Goal: Transaction & Acquisition: Purchase product/service

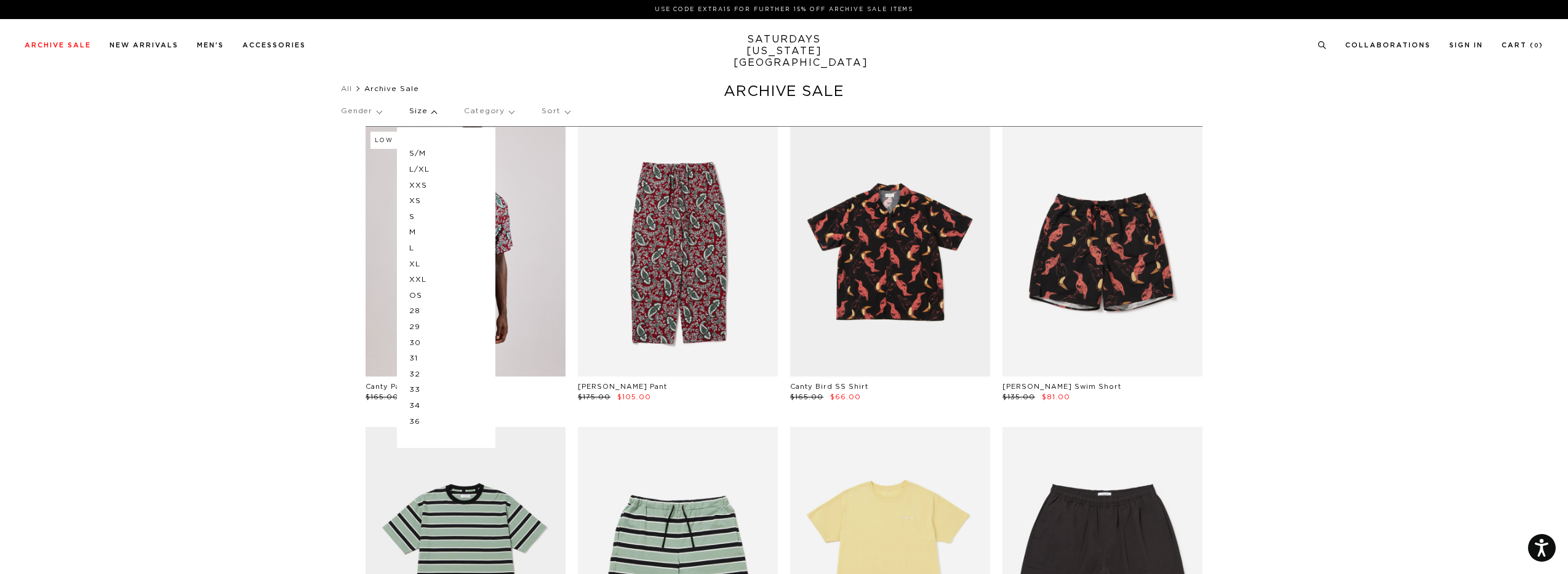
click at [419, 248] on p "L" at bounding box center [446, 249] width 74 height 16
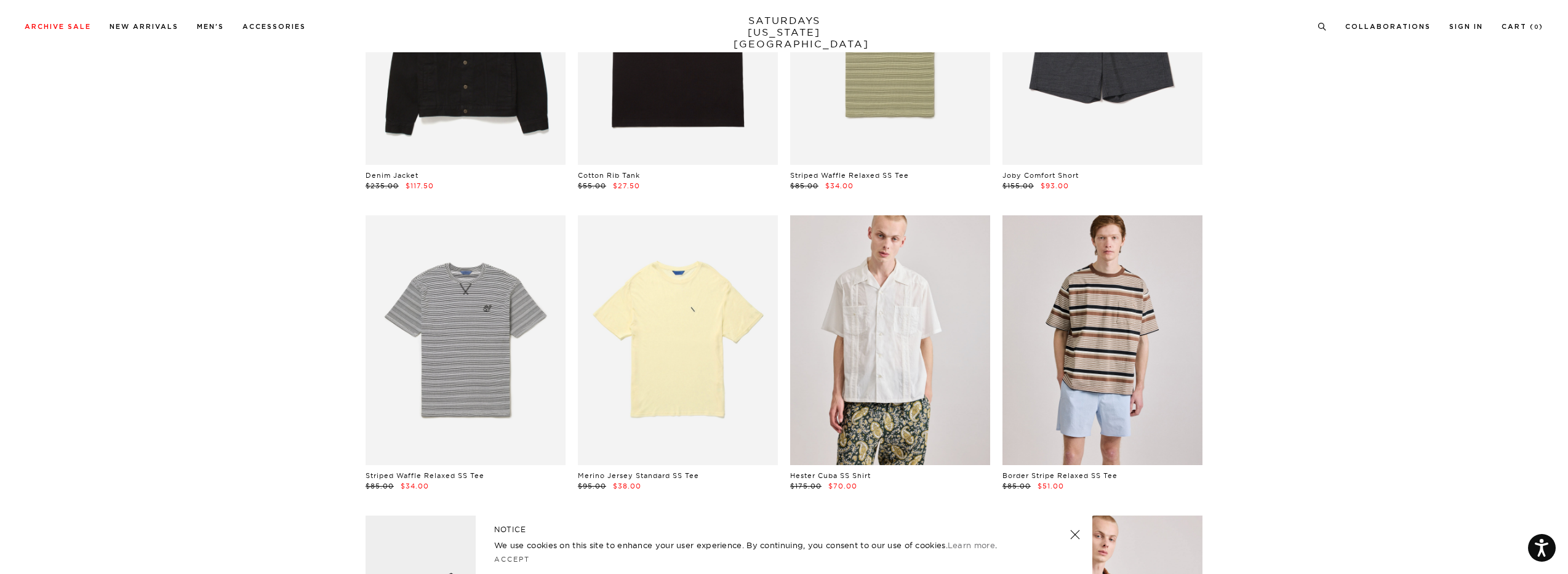
scroll to position [1168, 0]
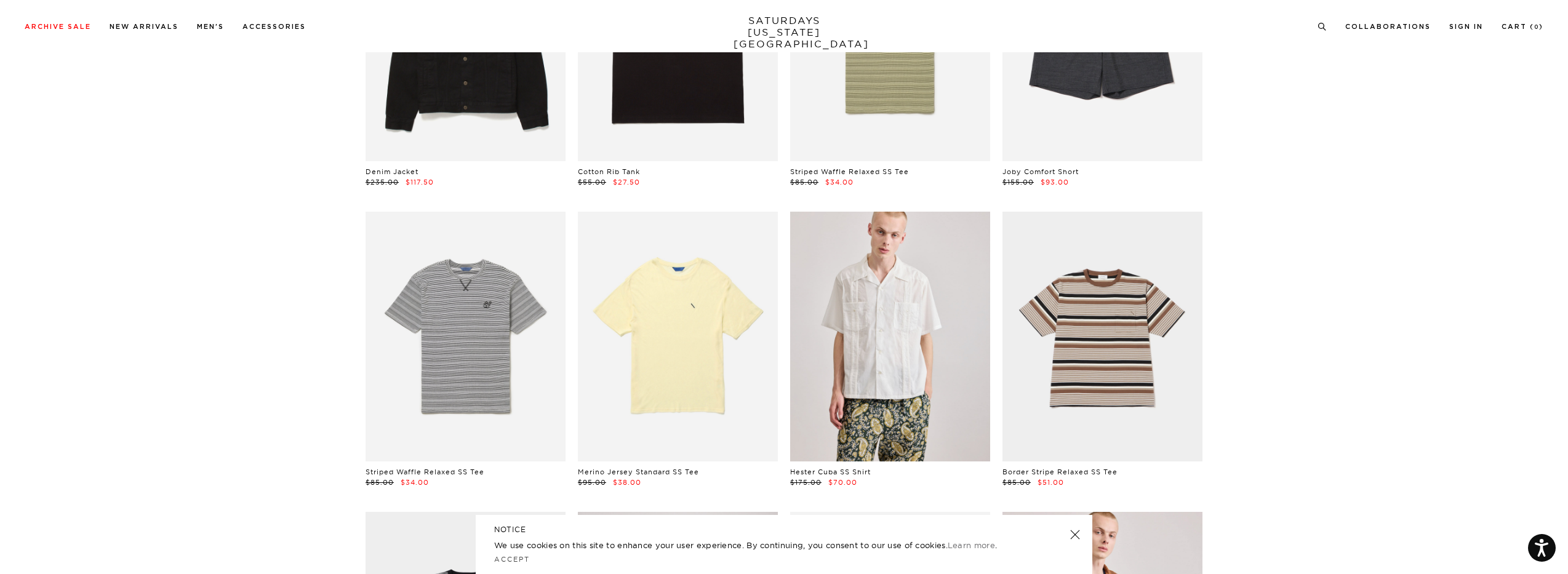
click at [1071, 536] on link at bounding box center [1074, 535] width 17 height 17
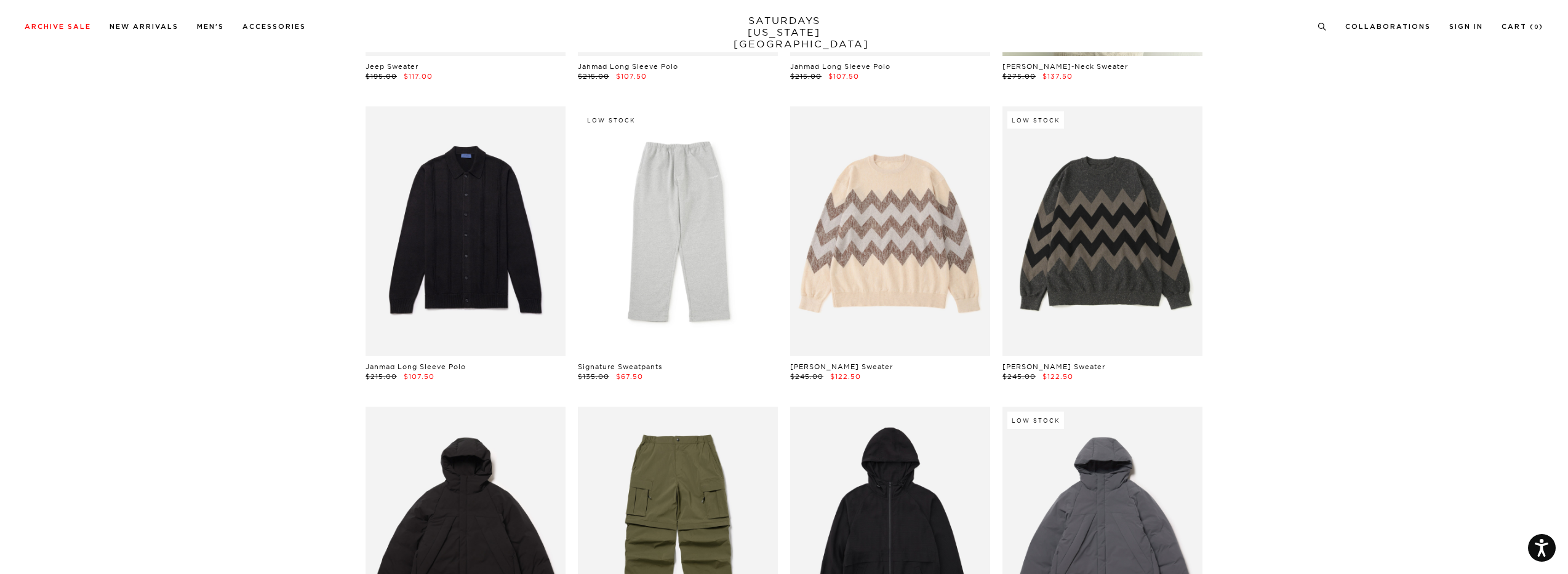
scroll to position [6335, 0]
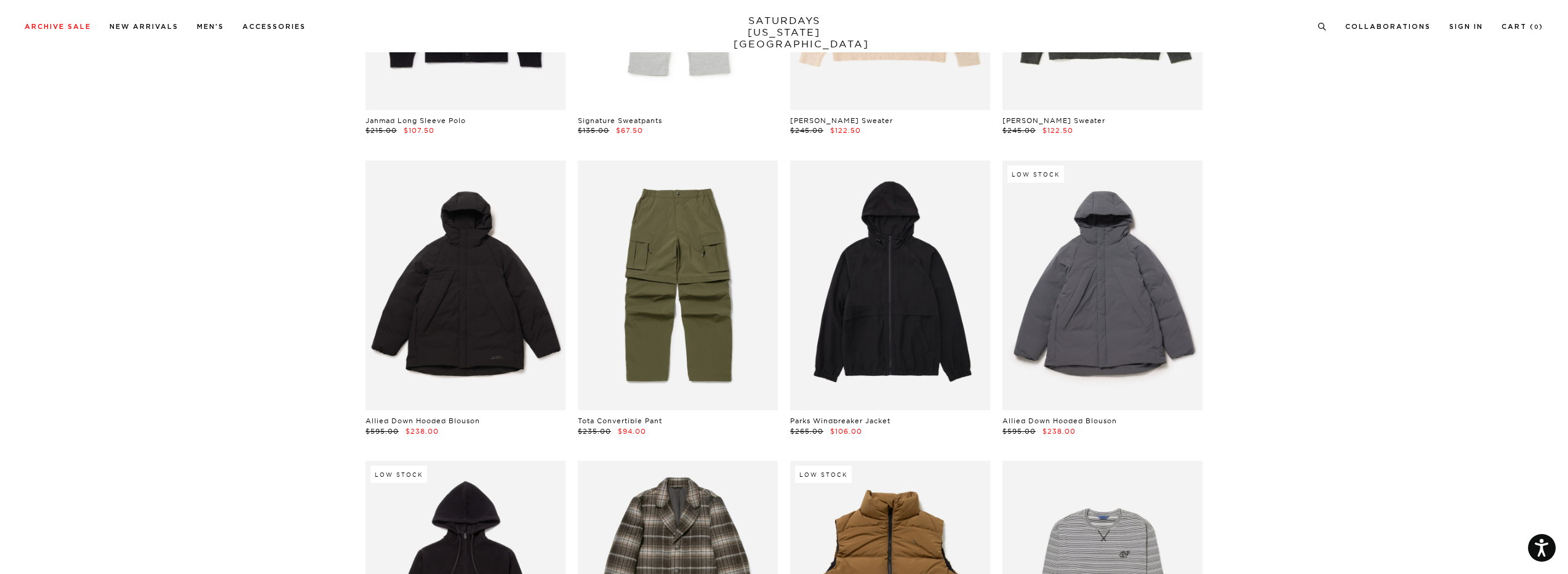
drag, startPoint x: 269, startPoint y: 158, endPoint x: 203, endPoint y: 112, distance: 80.4
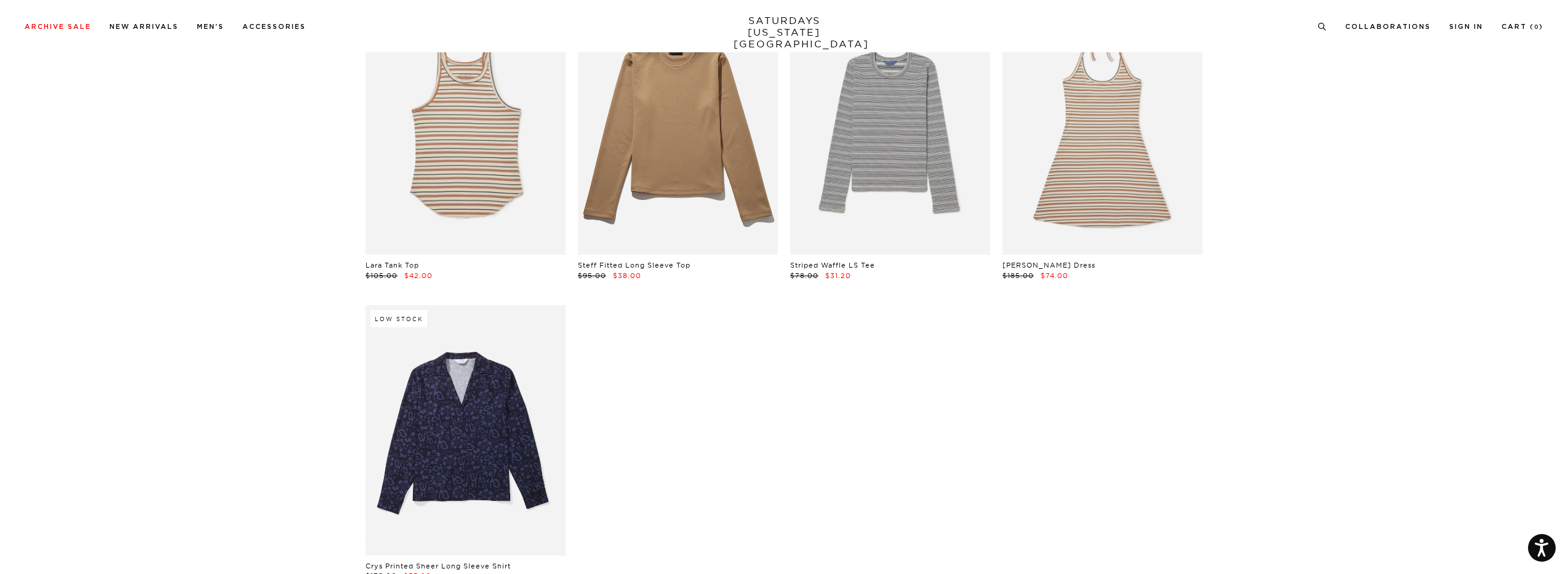
scroll to position [10026, 0]
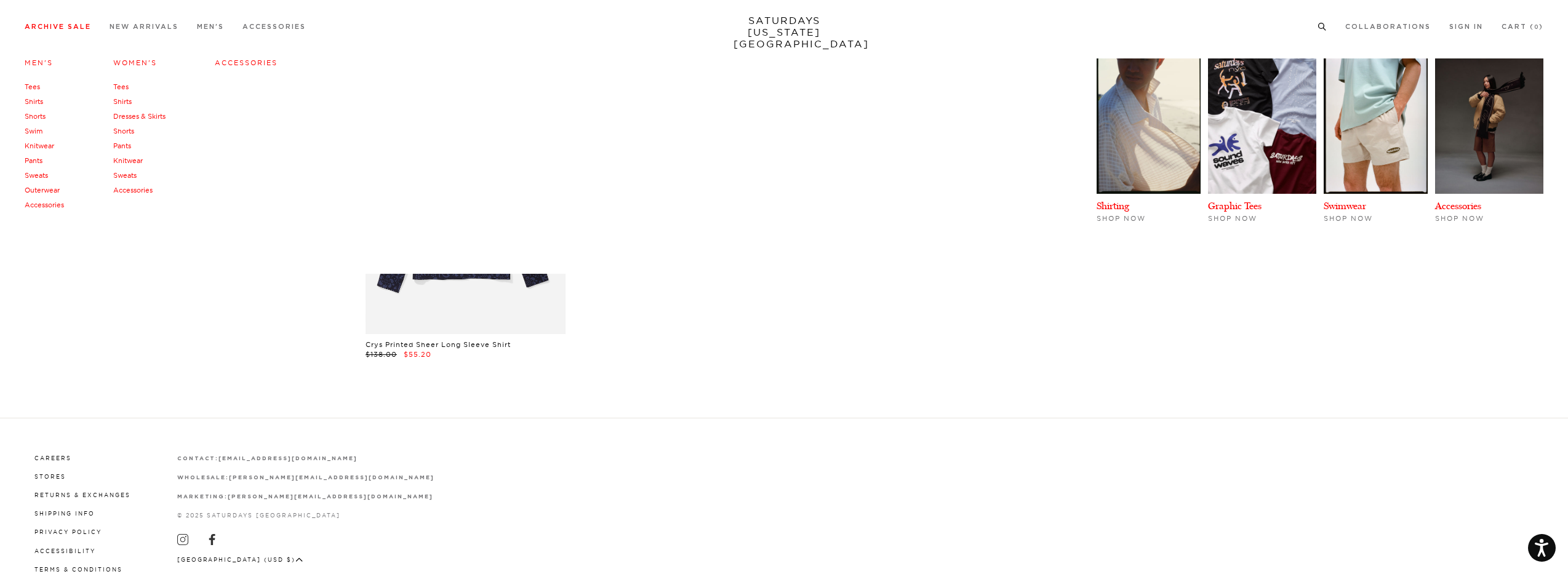
click at [235, 60] on link "Accessories" at bounding box center [246, 62] width 62 height 9
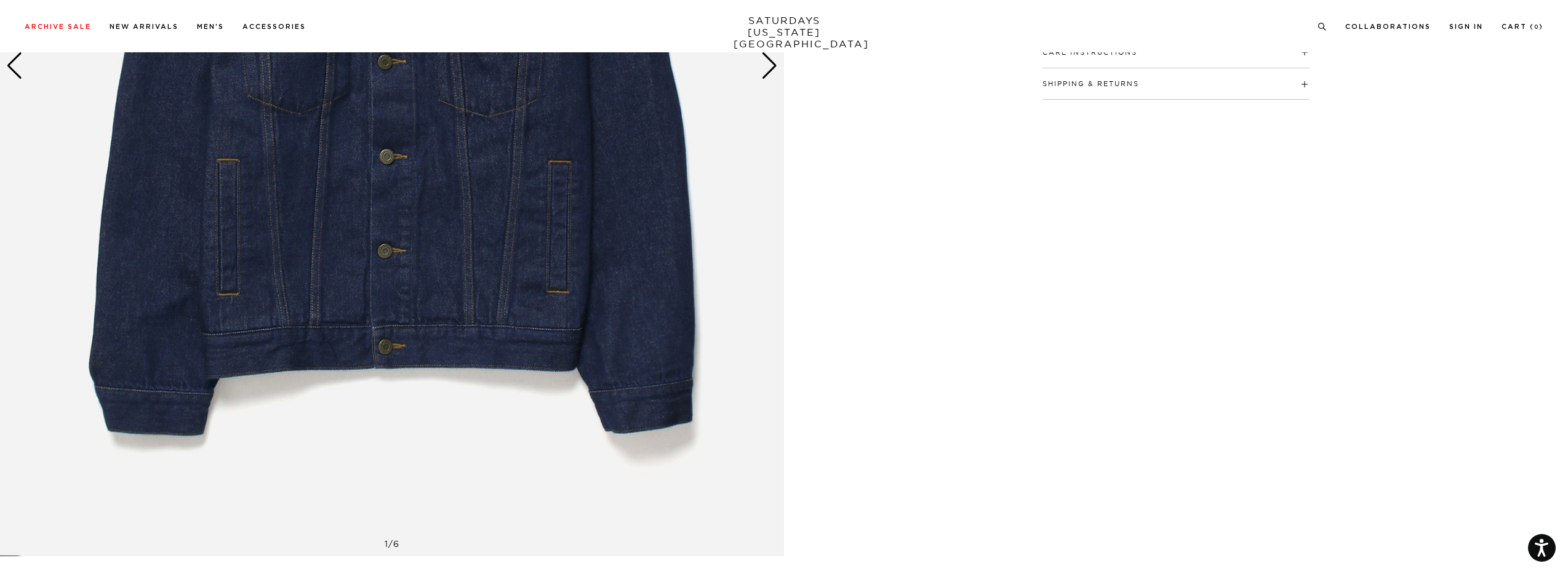
scroll to position [246, 0]
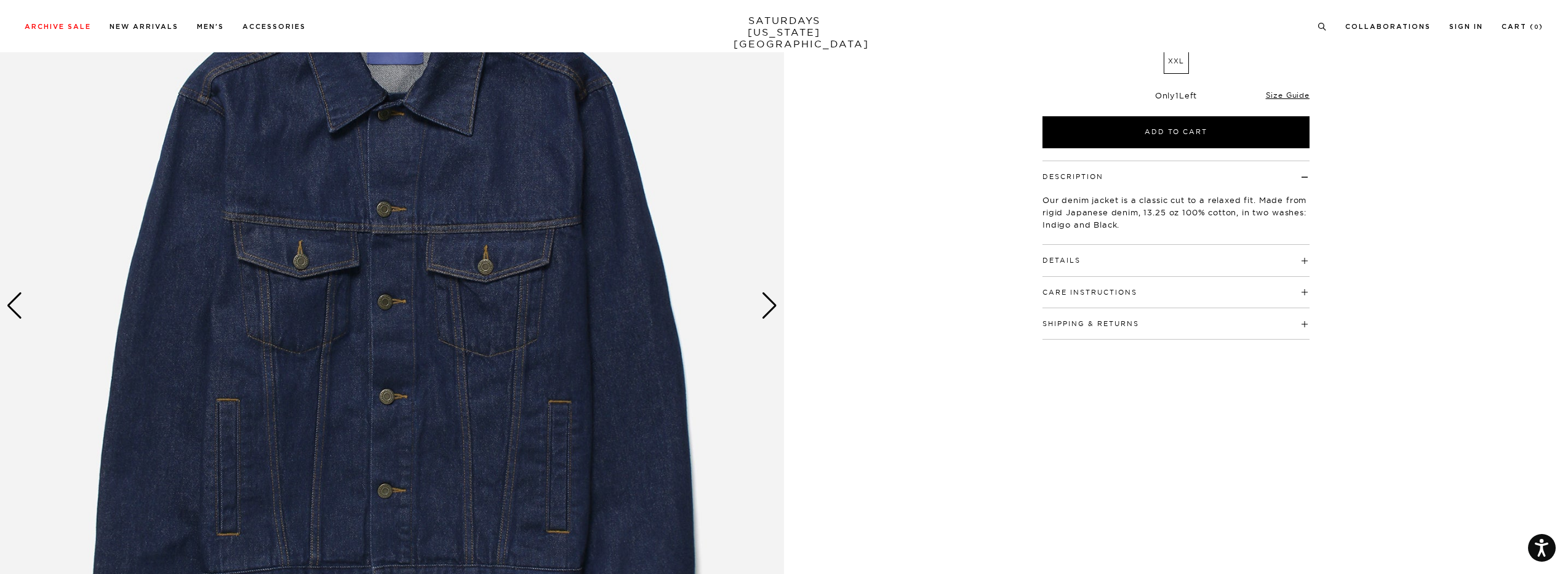
click at [775, 294] on div "Next slide" at bounding box center [769, 305] width 16 height 27
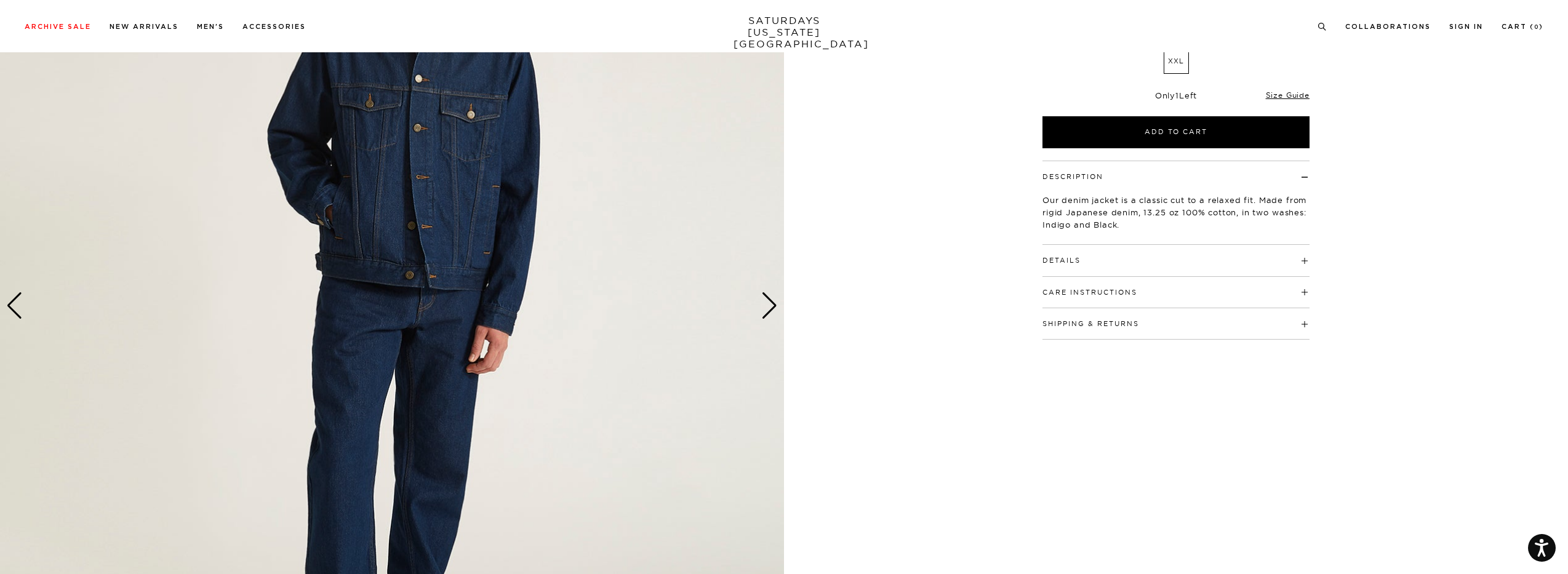
click at [775, 294] on div "Next slide" at bounding box center [769, 305] width 16 height 27
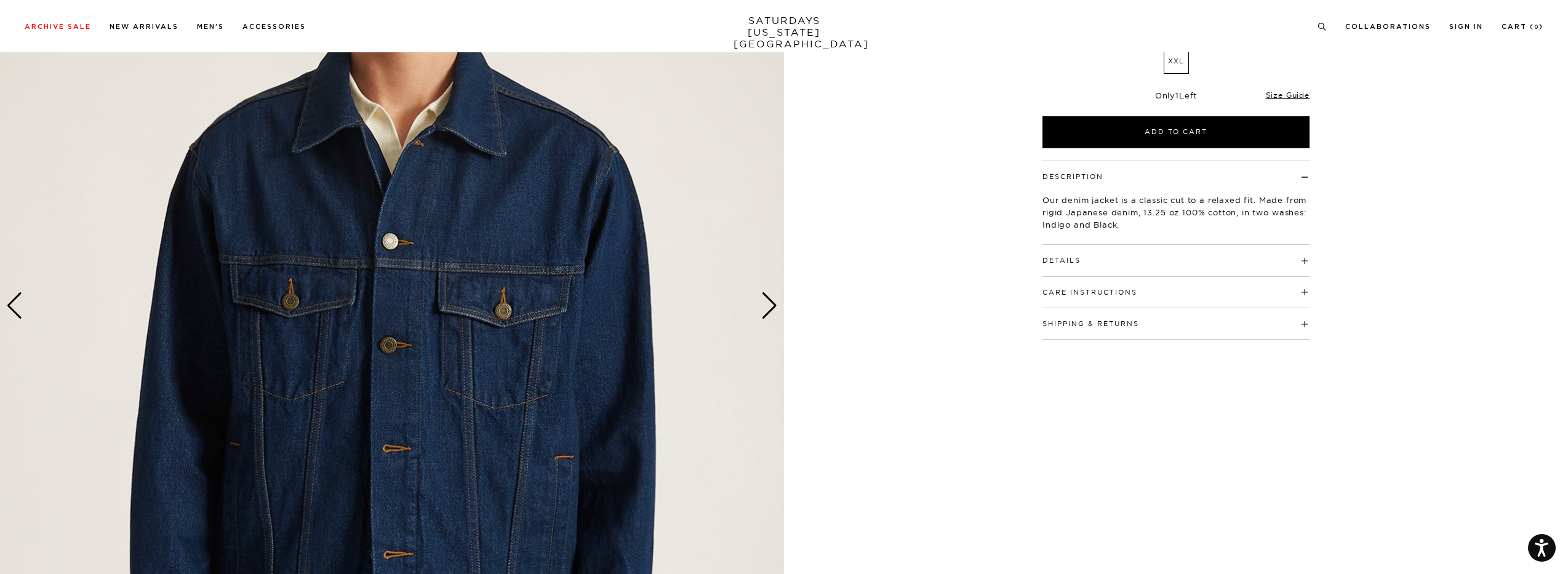
click at [775, 295] on div "Next slide" at bounding box center [769, 305] width 16 height 27
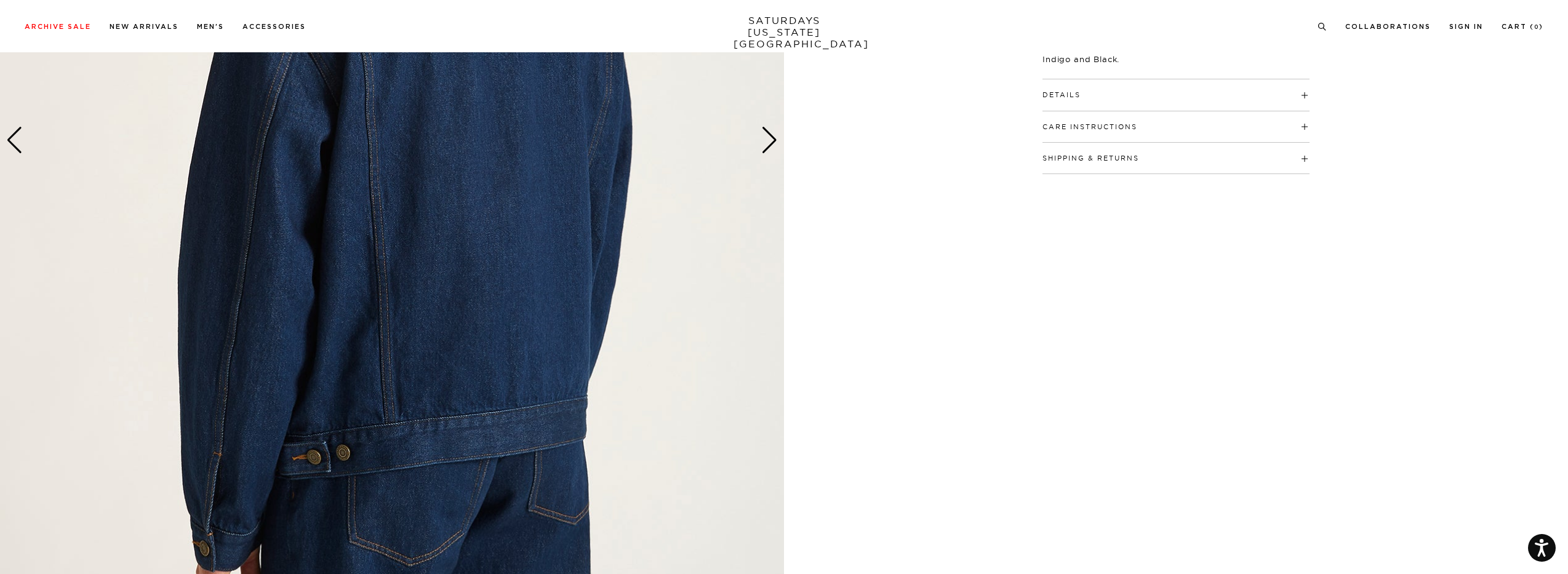
scroll to position [307, 0]
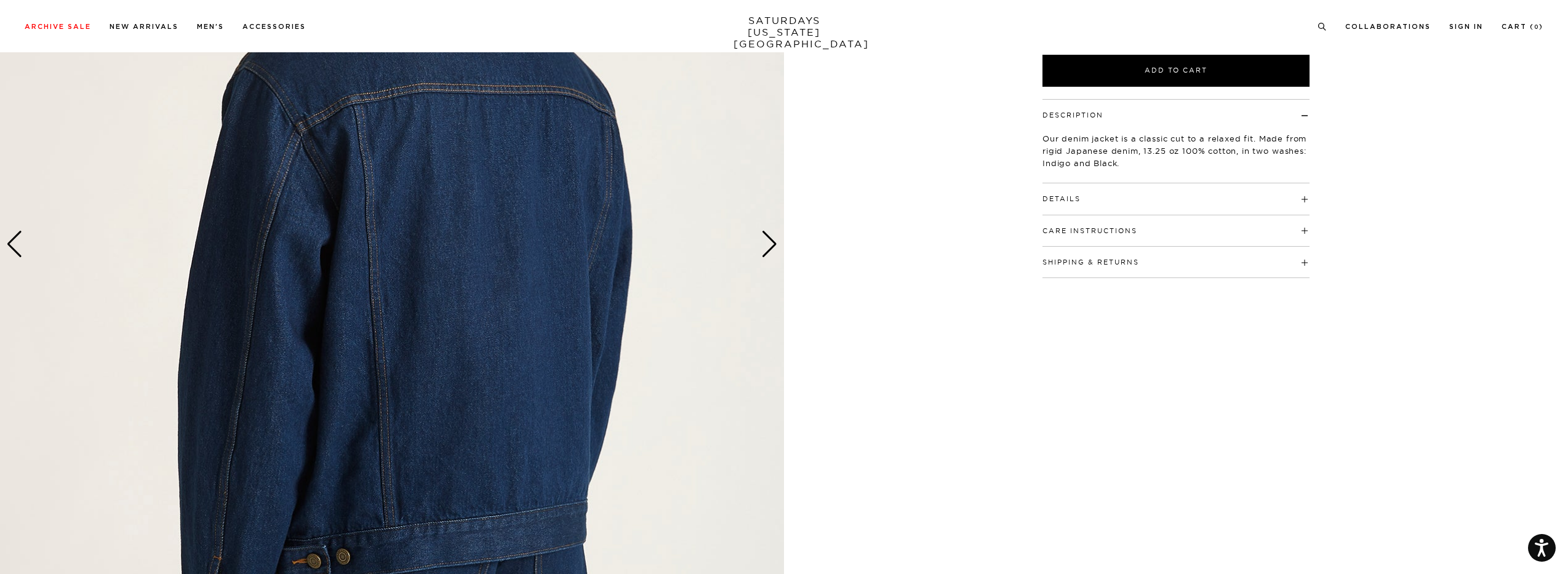
click at [763, 253] on div "Next slide" at bounding box center [769, 244] width 16 height 27
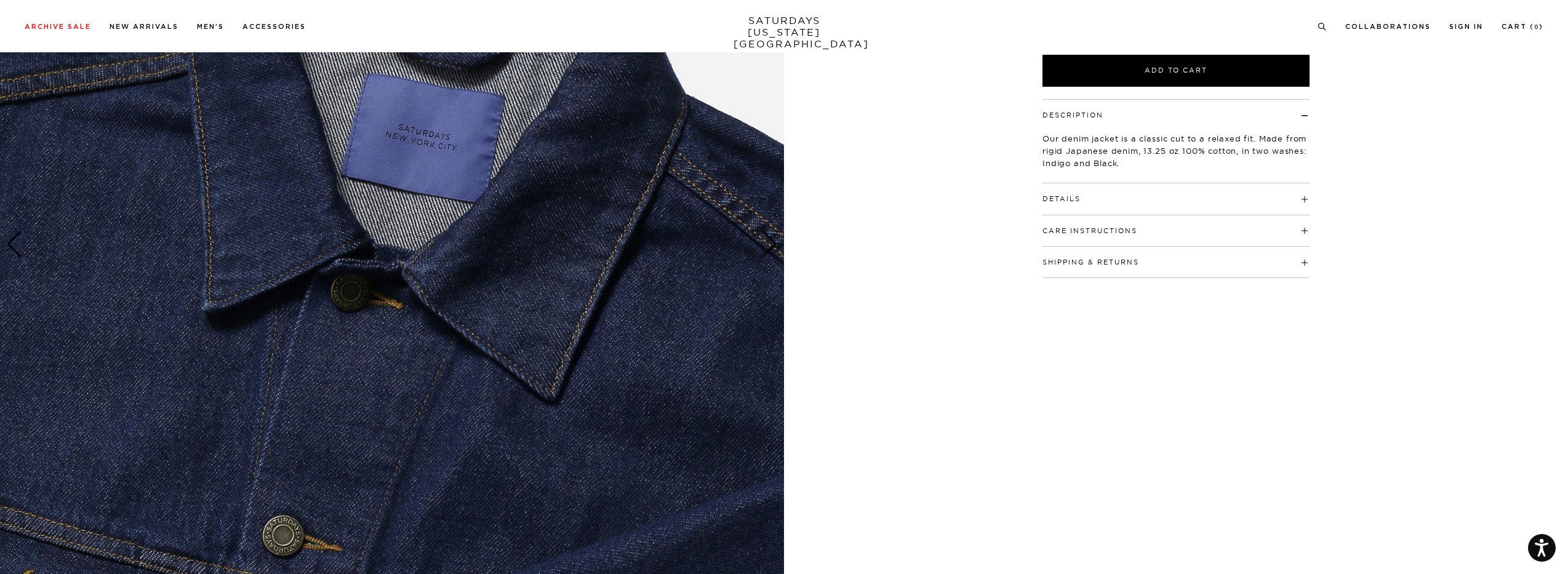
click at [763, 253] on div "Next slide" at bounding box center [769, 244] width 16 height 27
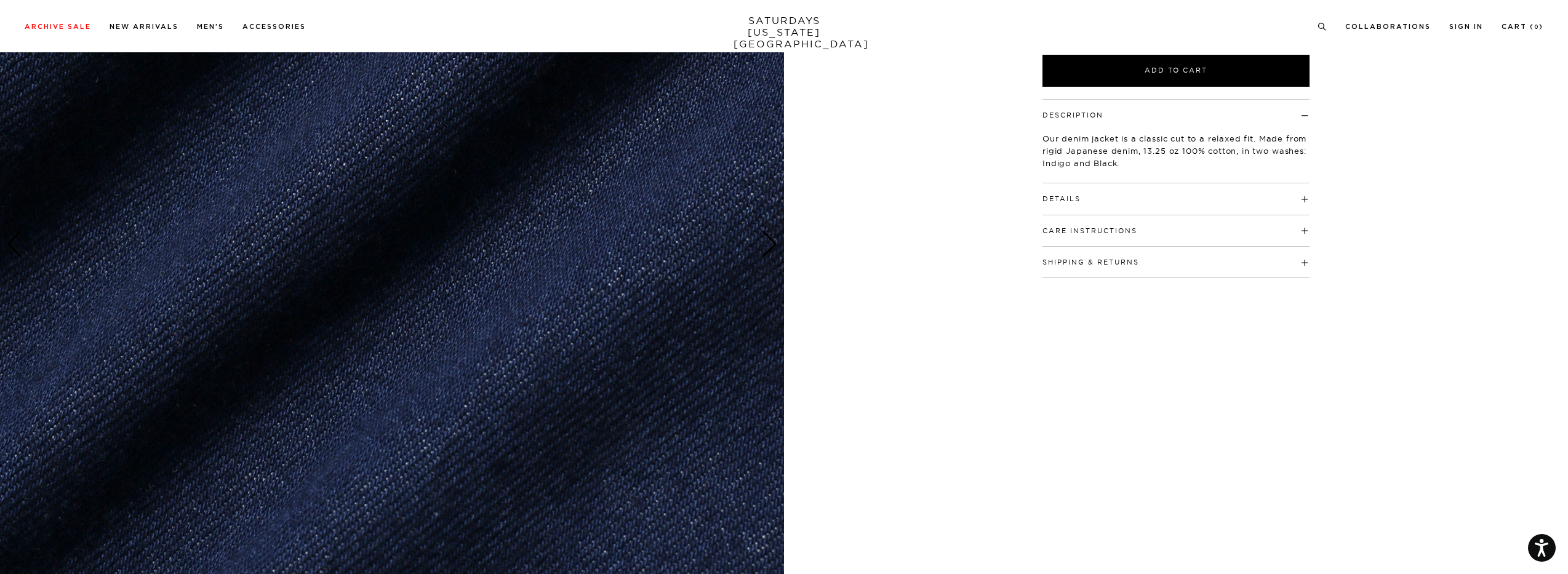
click at [763, 253] on div "Next slide" at bounding box center [769, 244] width 16 height 27
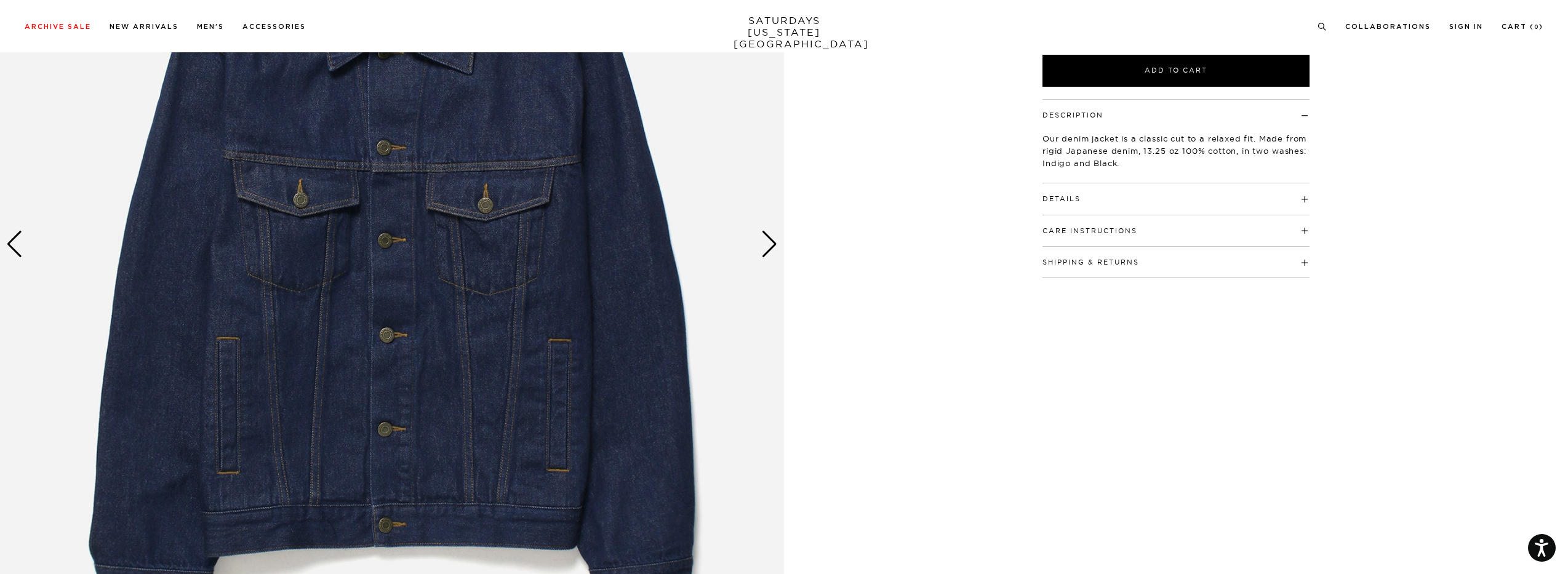
click at [763, 253] on div "Next slide" at bounding box center [769, 244] width 16 height 27
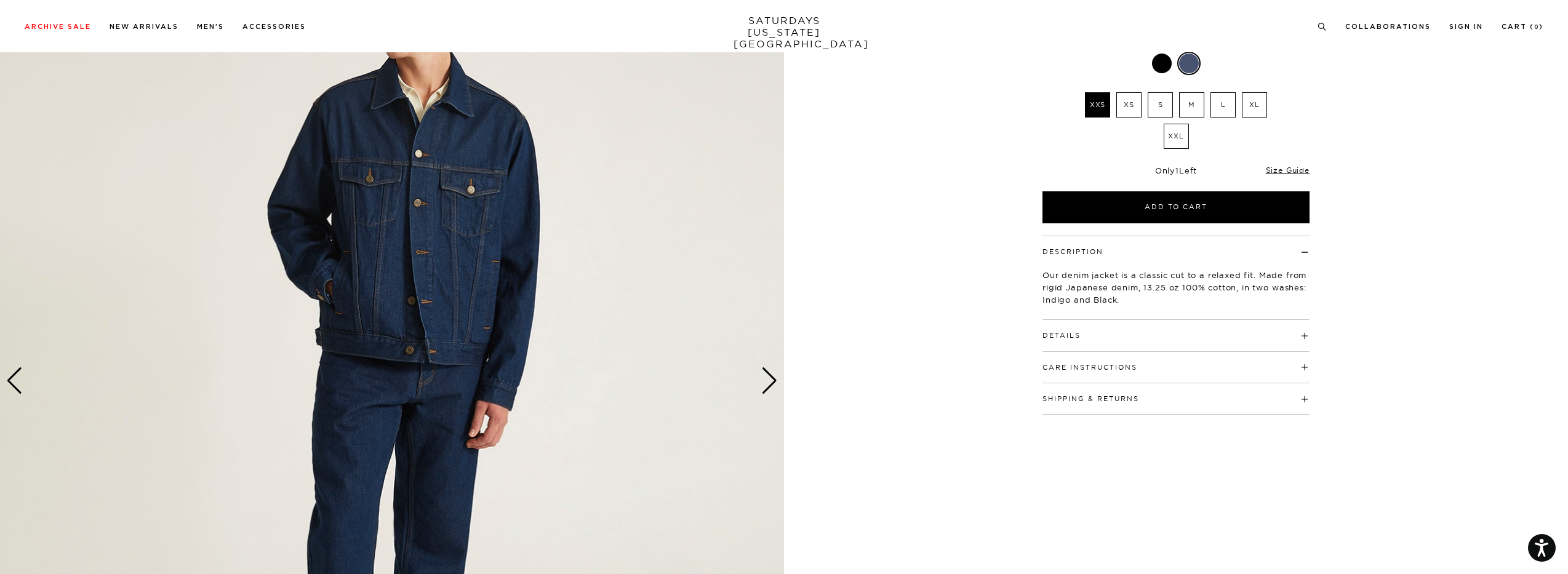
scroll to position [0, 0]
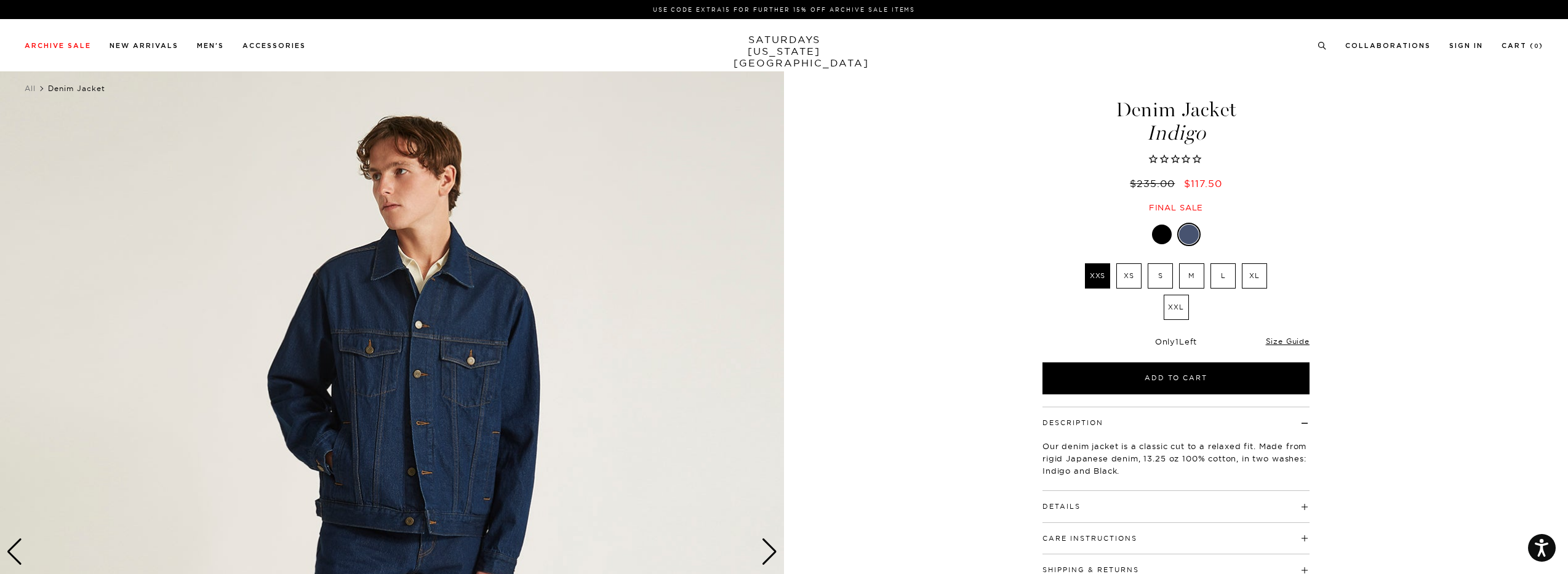
click at [1224, 282] on label "L" at bounding box center [1222, 275] width 25 height 25
click at [0, 0] on input "L" at bounding box center [0, 0] width 0 height 0
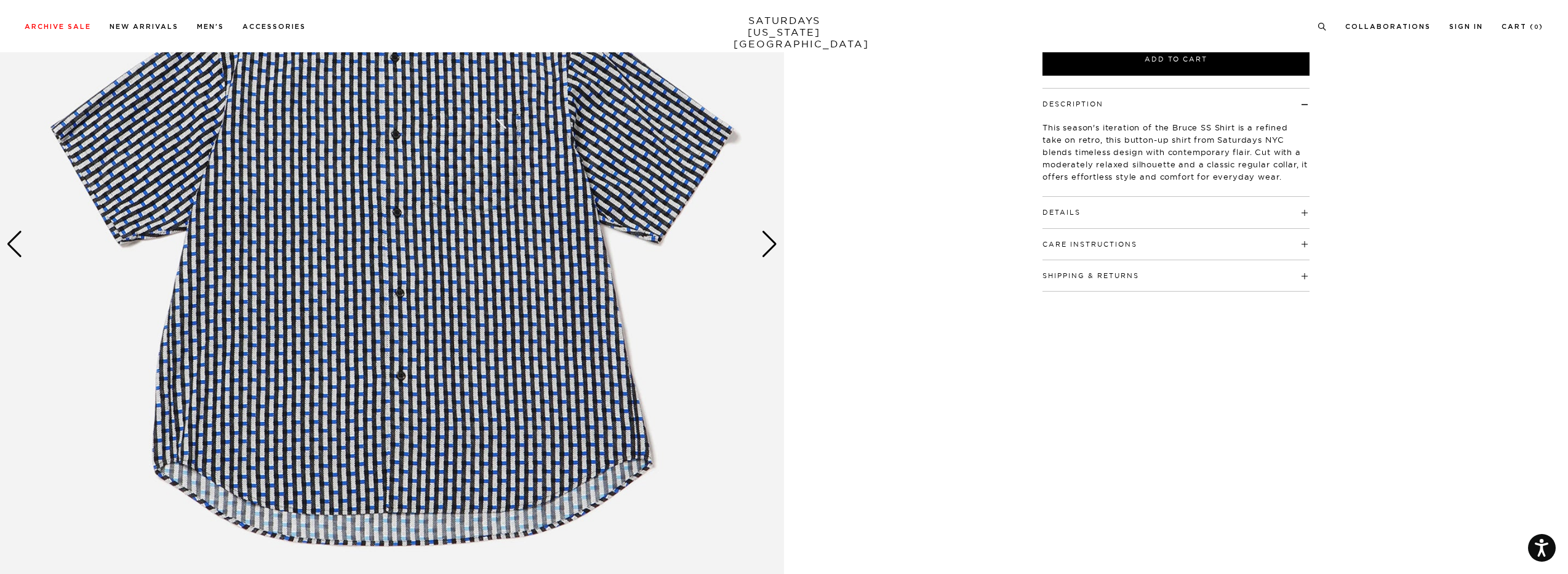
scroll to position [246, 0]
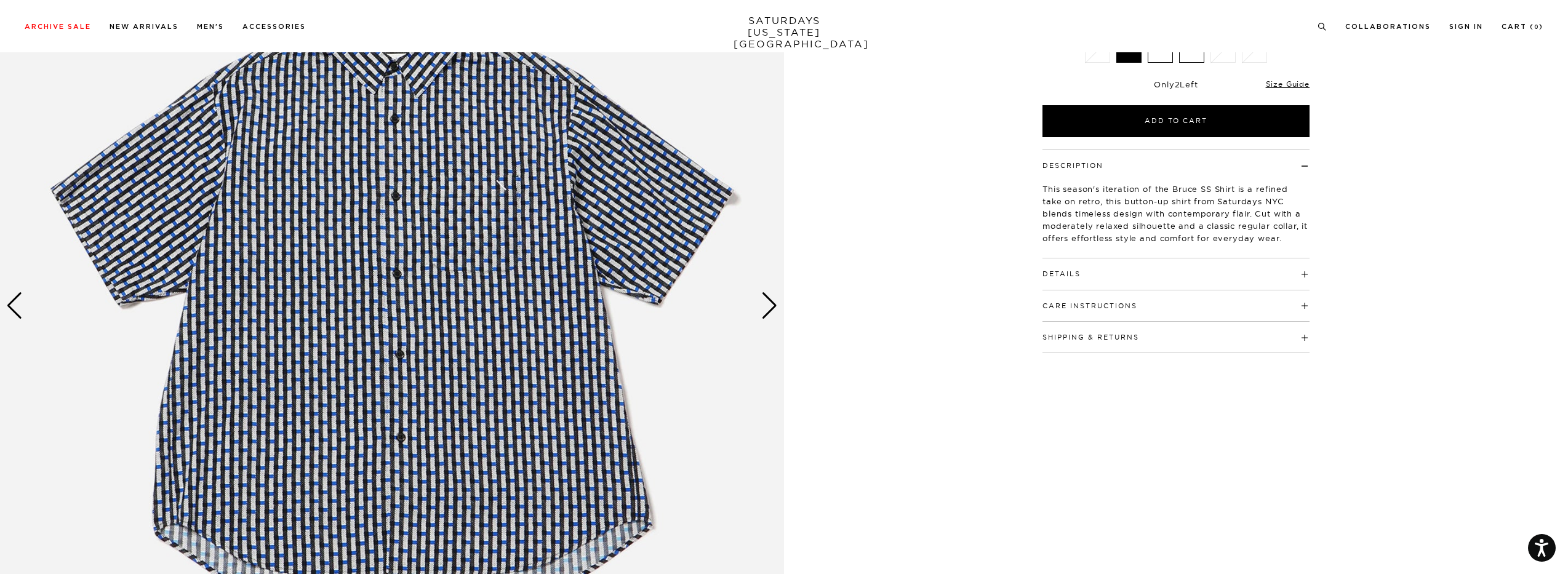
click at [774, 297] on div "Next slide" at bounding box center [769, 305] width 16 height 27
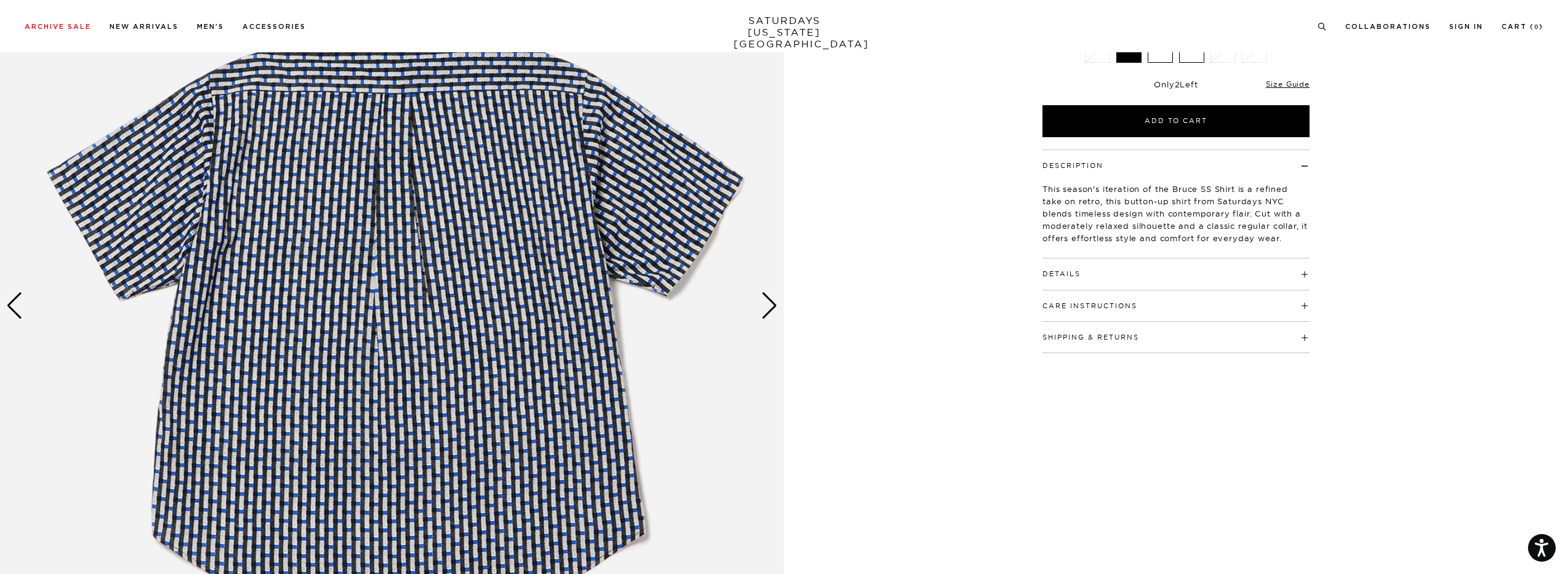
click at [774, 297] on div "Next slide" at bounding box center [769, 305] width 16 height 27
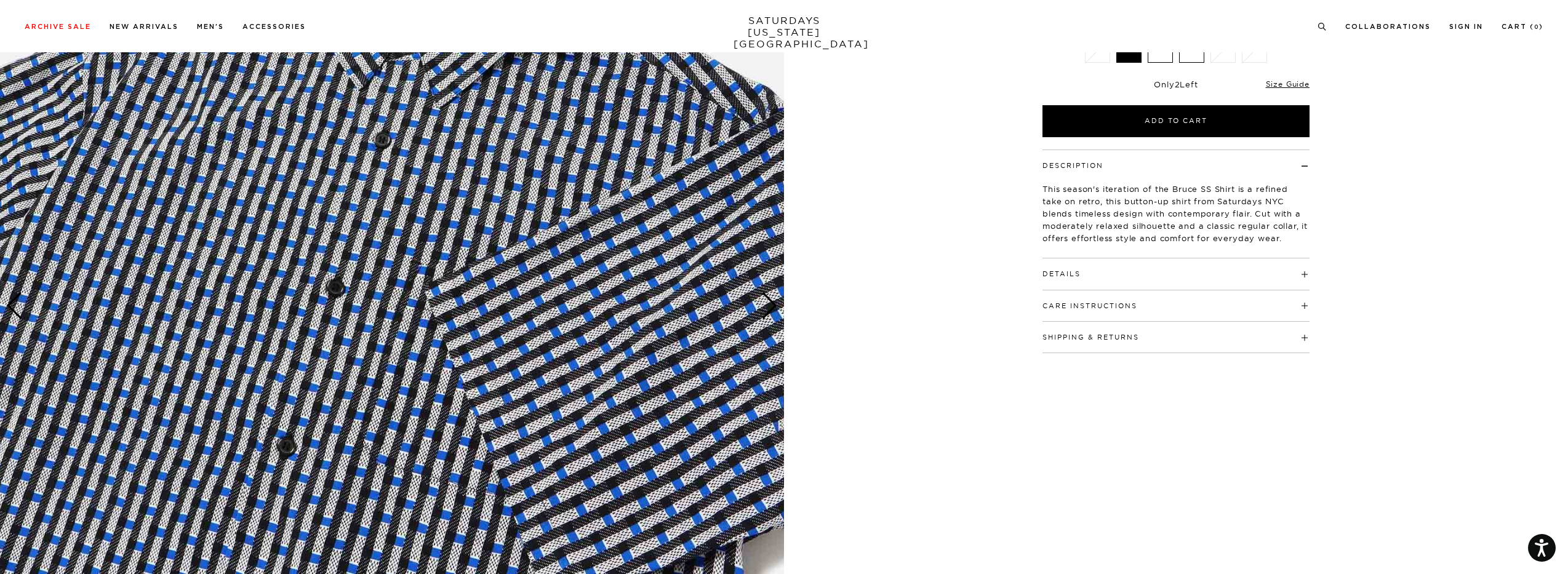
click at [774, 297] on div "Next slide" at bounding box center [769, 305] width 16 height 27
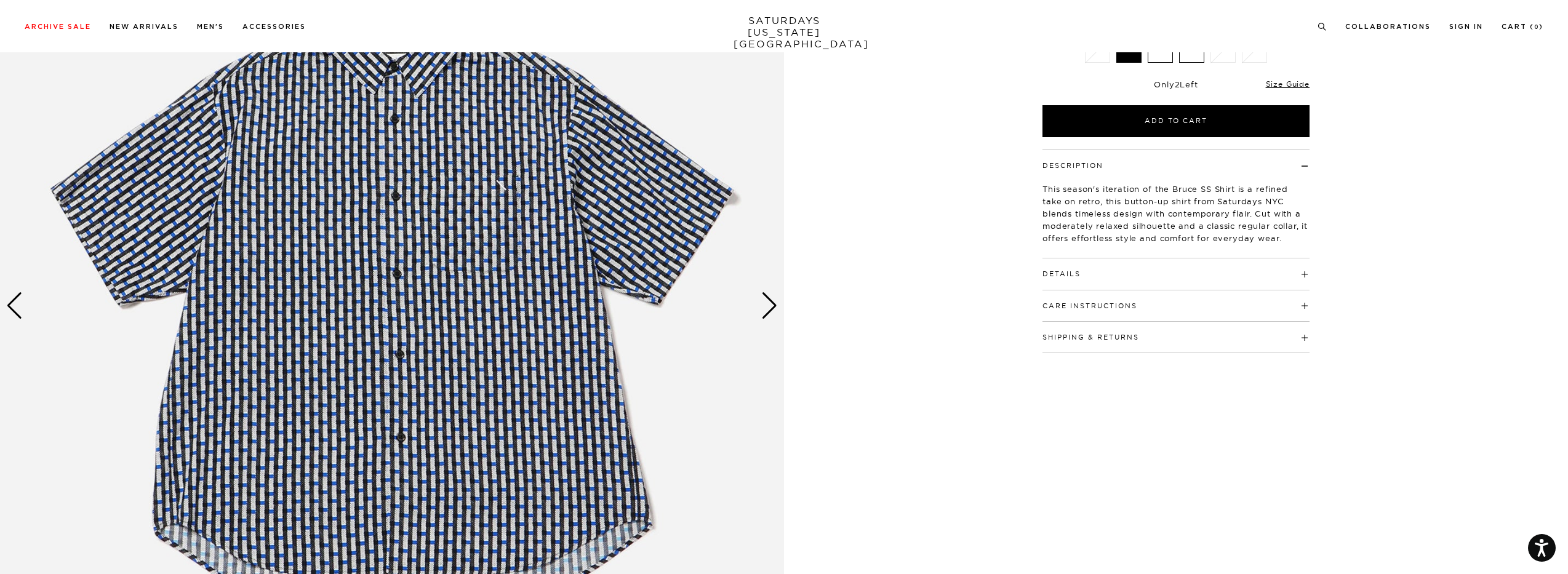
click at [774, 297] on div "Next slide" at bounding box center [769, 305] width 16 height 27
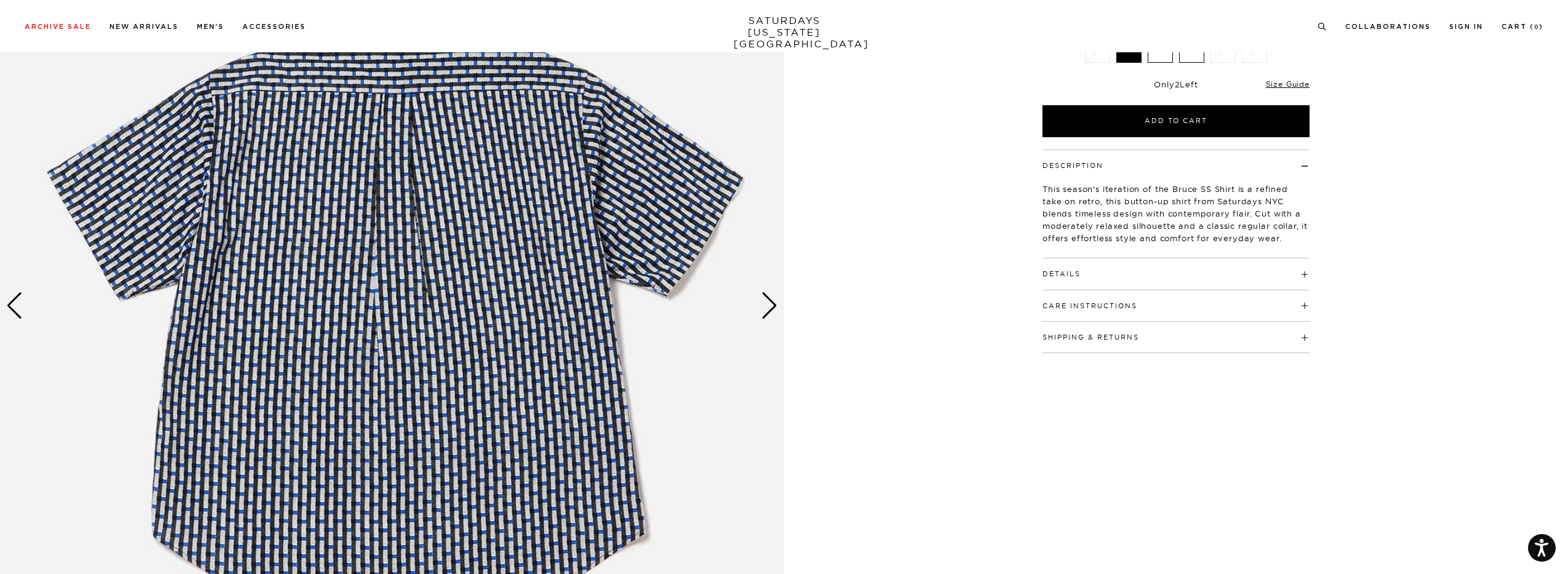
click at [774, 297] on div "Next slide" at bounding box center [769, 305] width 16 height 27
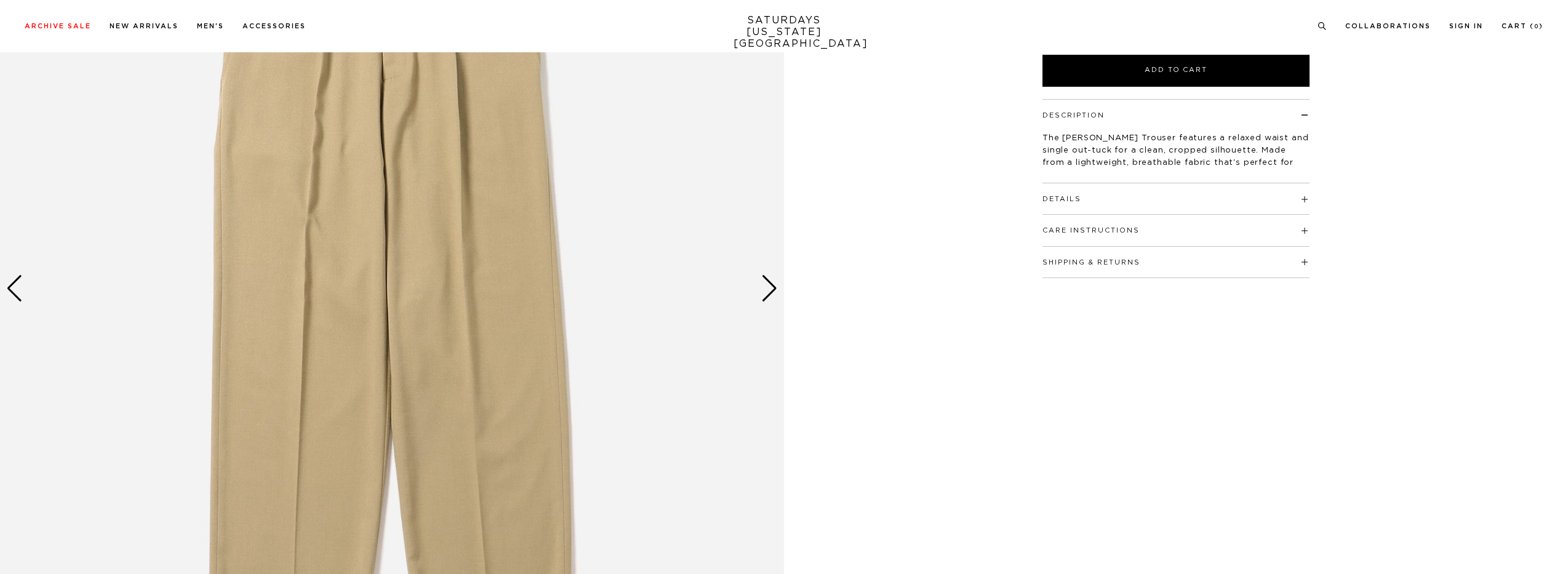
scroll to position [369, 0]
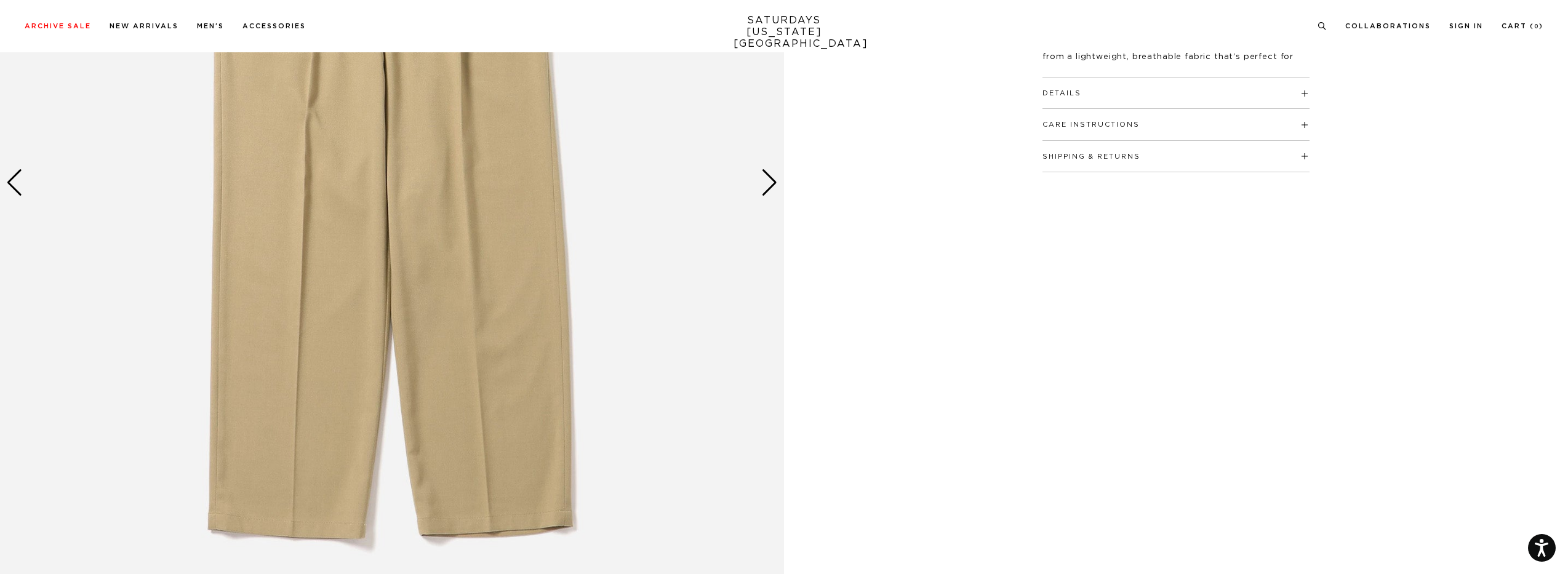
click at [779, 191] on img at bounding box center [392, 182] width 784 height 980
click at [771, 183] on div "Next slide" at bounding box center [769, 182] width 16 height 27
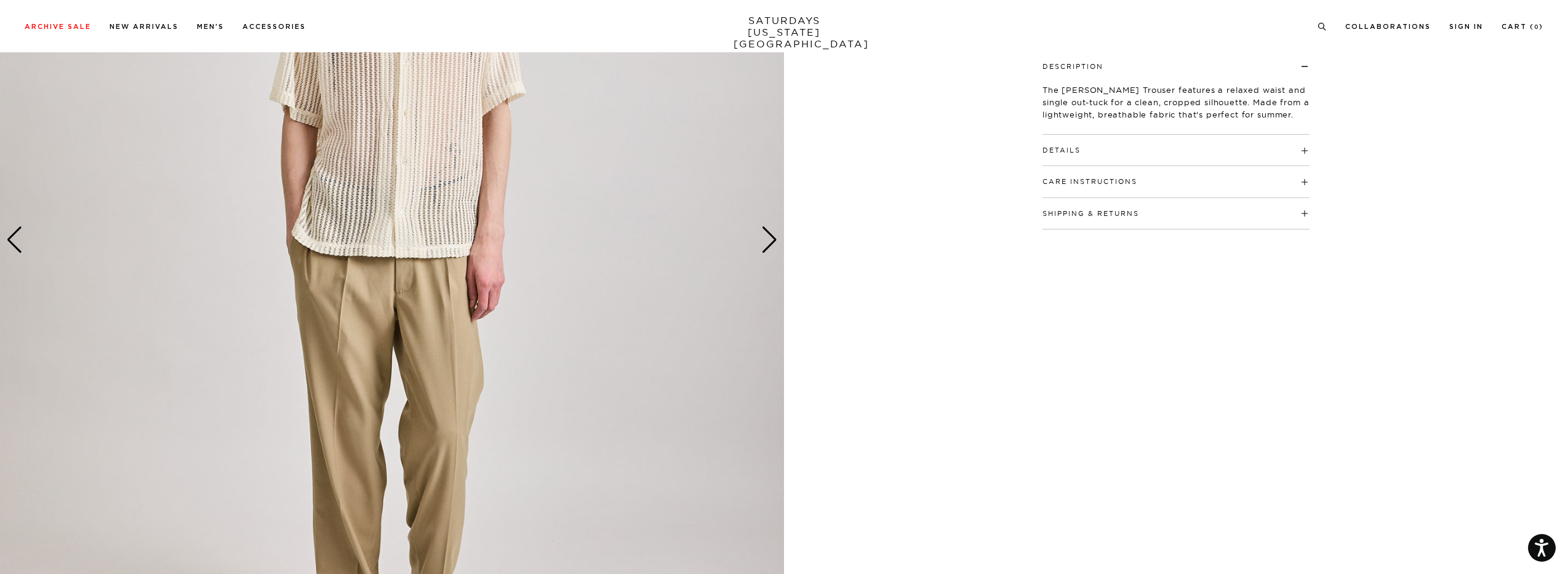
scroll to position [307, 0]
click at [771, 251] on div "Next slide" at bounding box center [769, 244] width 16 height 27
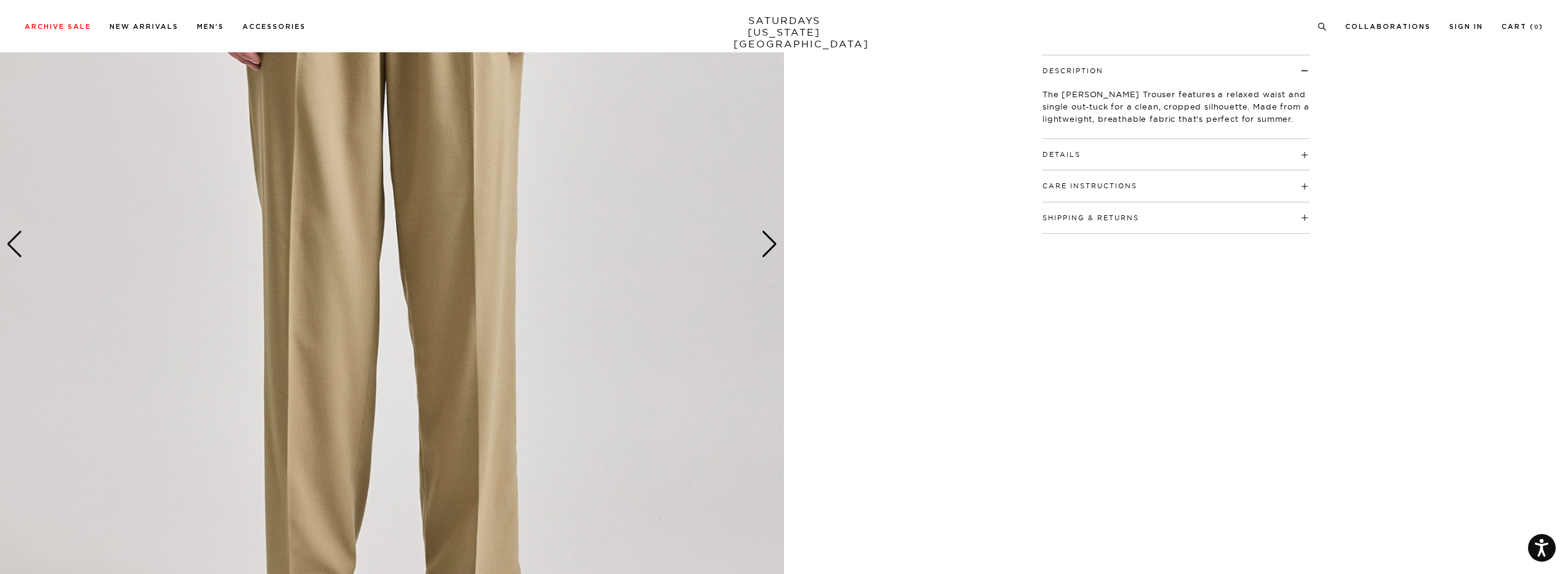
click at [1148, 190] on h4 "Care Instructions" at bounding box center [1175, 179] width 267 height 20
drag, startPoint x: 1082, startPoint y: 214, endPoint x: 1169, endPoint y: 272, distance: 104.6
click at [1169, 272] on ul "Do not wash Do not bleach Do not tumble dry Cool iron Use press cloth Dry clean…" at bounding box center [1175, 251] width 267 height 95
click at [1154, 245] on li "Do not tumble dry" at bounding box center [1175, 243] width 267 height 12
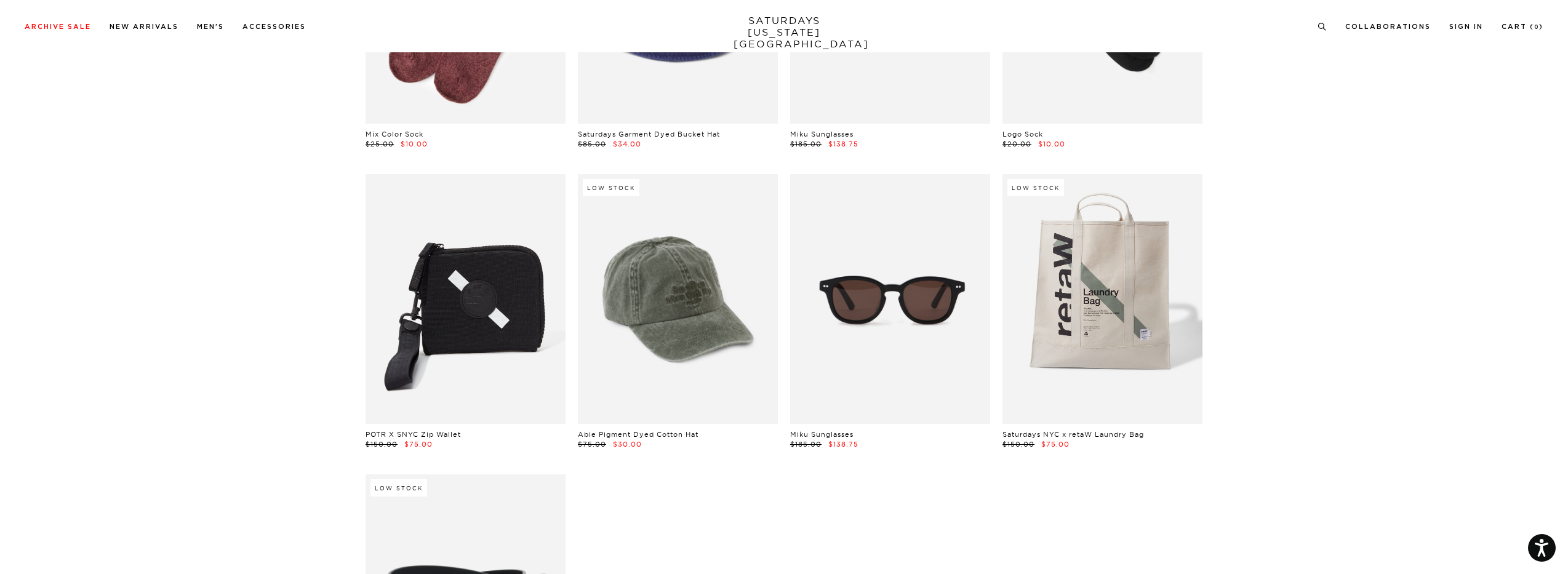
scroll to position [184, 0]
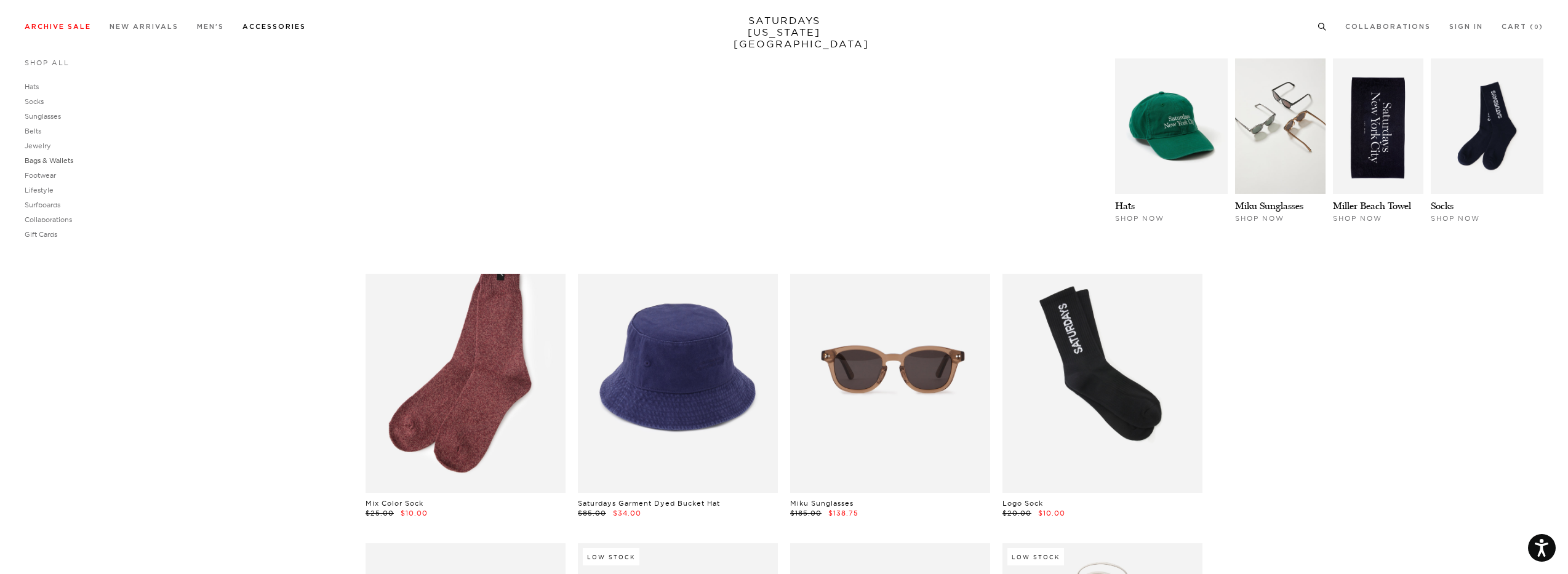
click at [60, 160] on link "Bags & Wallets" at bounding box center [49, 160] width 49 height 9
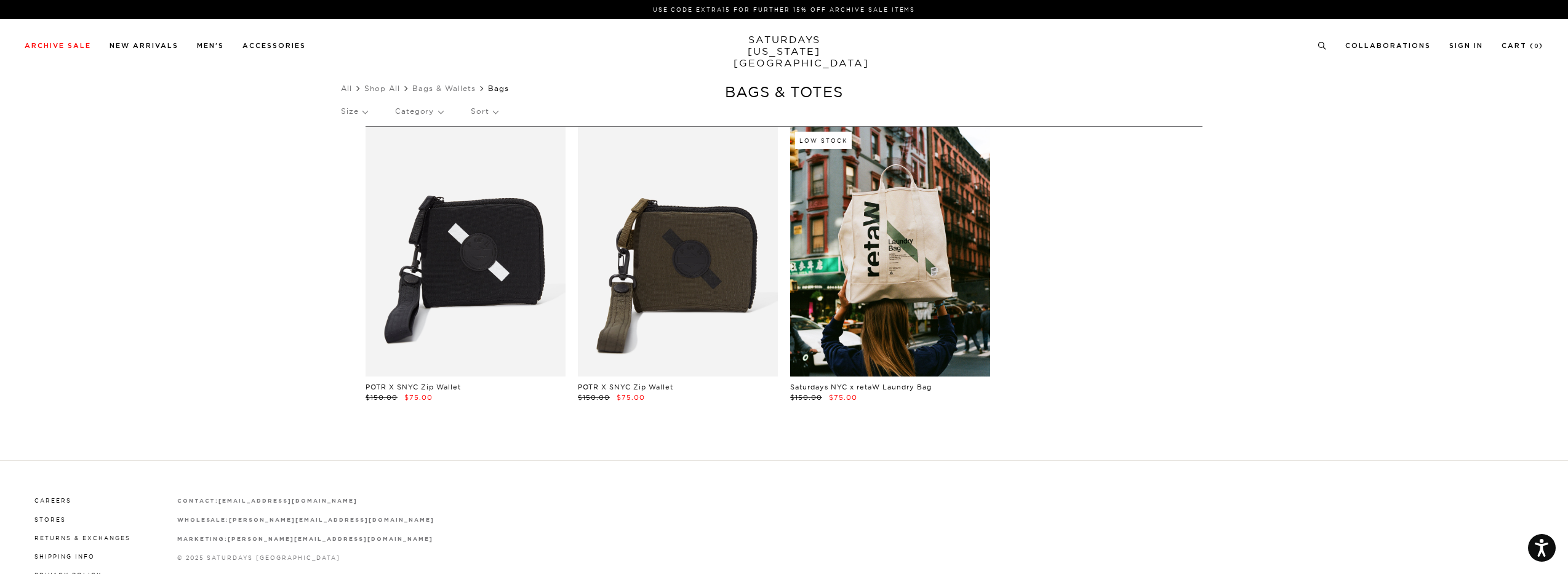
click at [904, 220] on link at bounding box center [890, 251] width 200 height 250
